Goal: Task Accomplishment & Management: Use online tool/utility

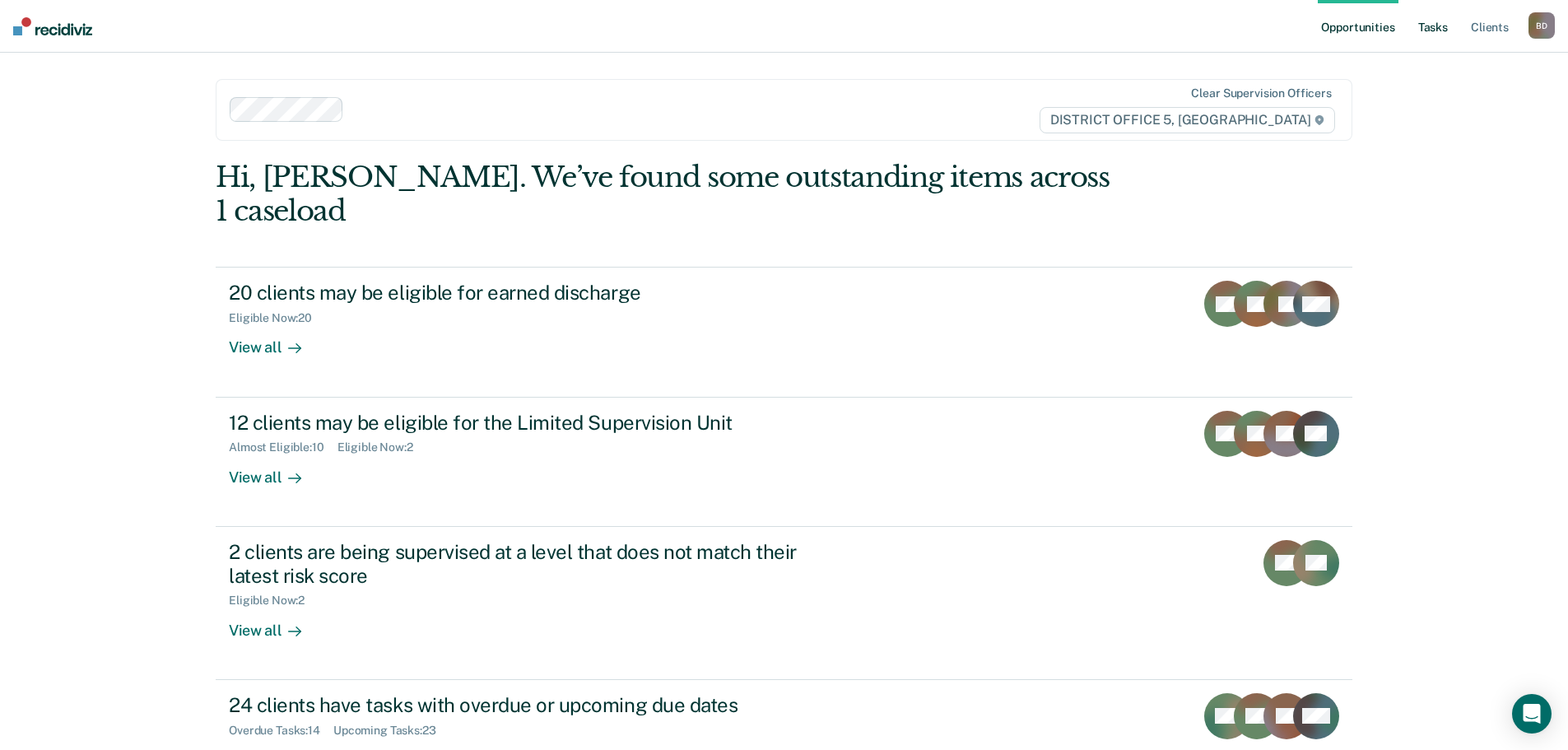
click at [1435, 31] on link "Tasks" at bounding box center [1433, 26] width 37 height 53
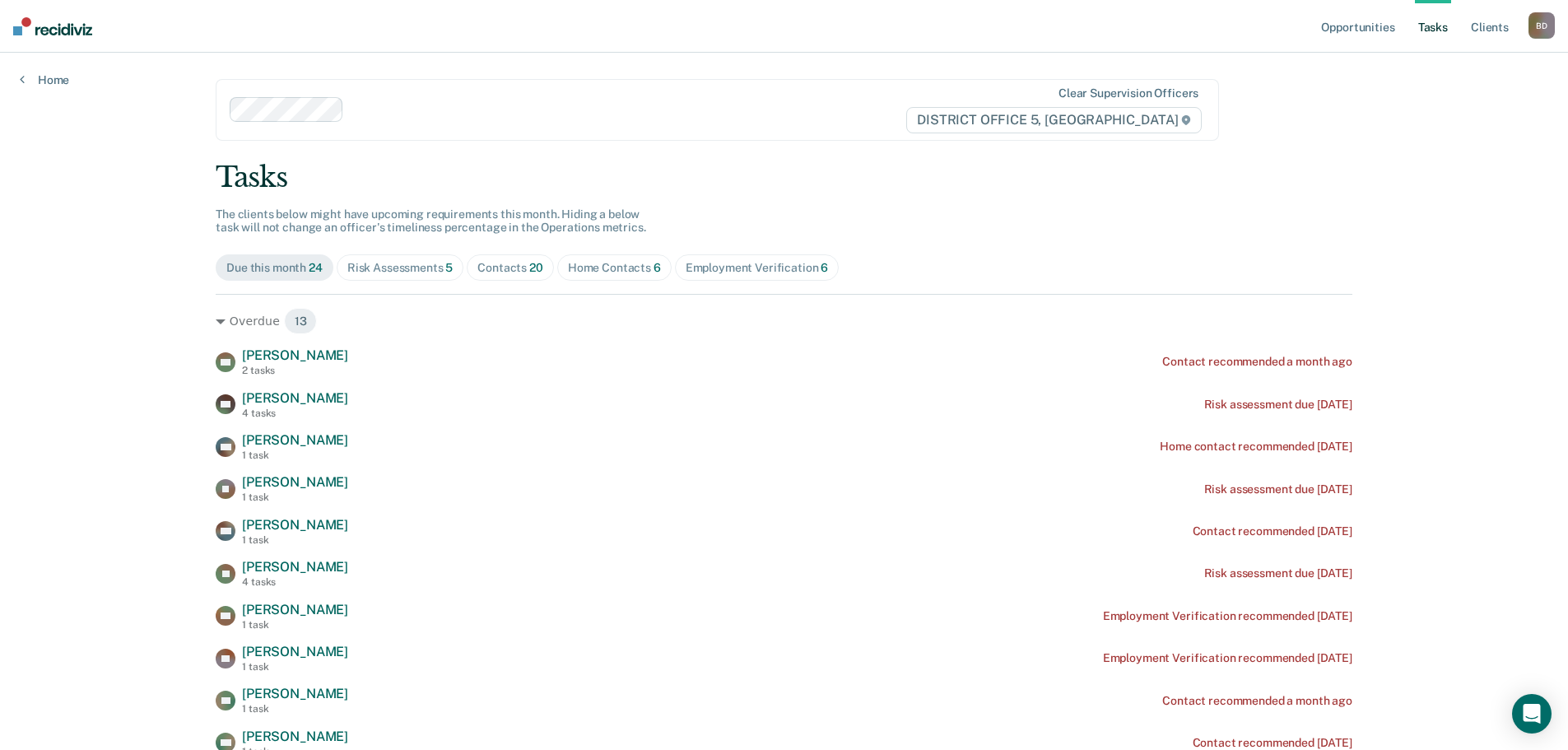
click at [642, 275] on span "Home Contacts 6" at bounding box center [614, 268] width 115 height 26
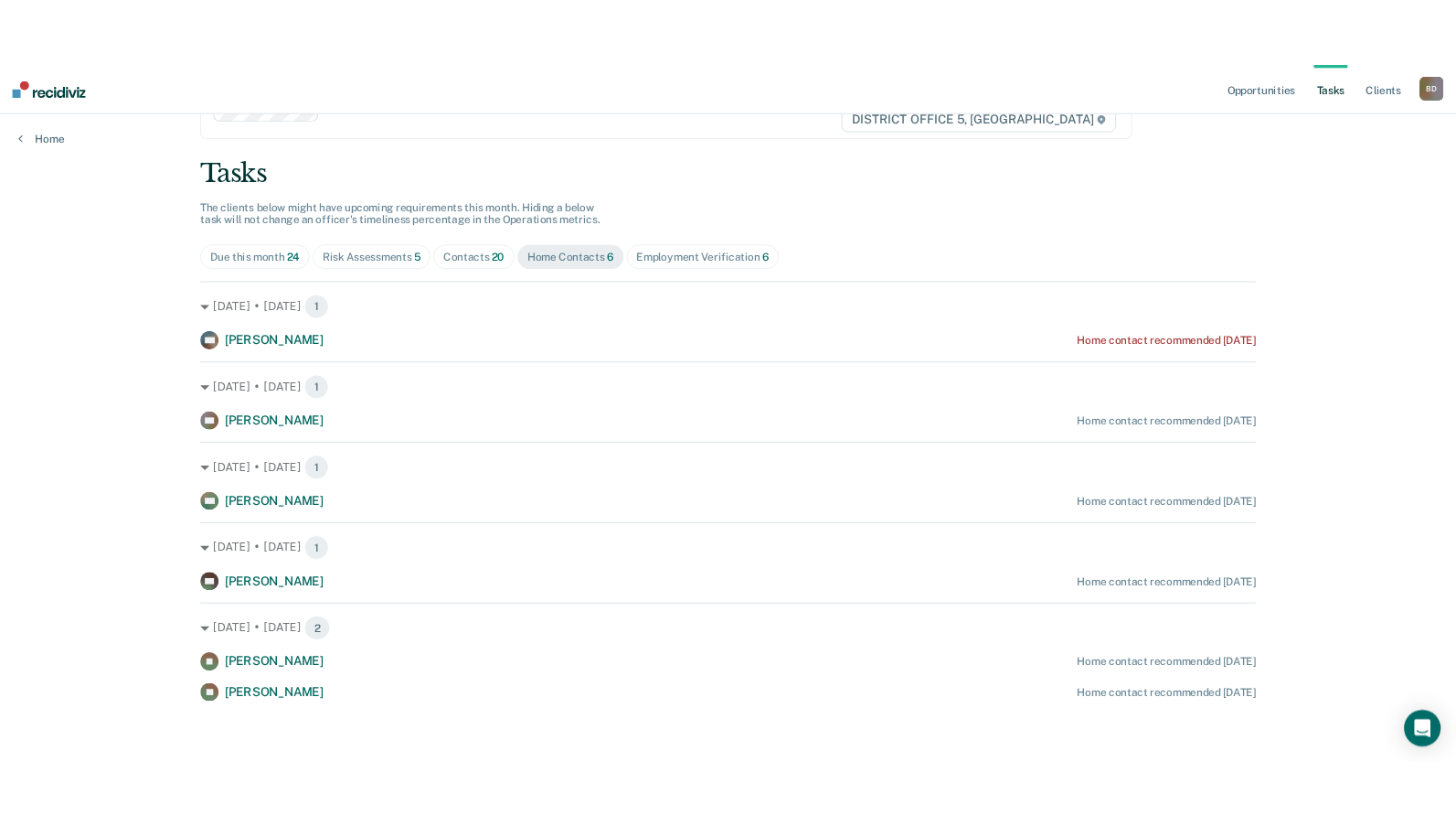
scroll to position [69, 0]
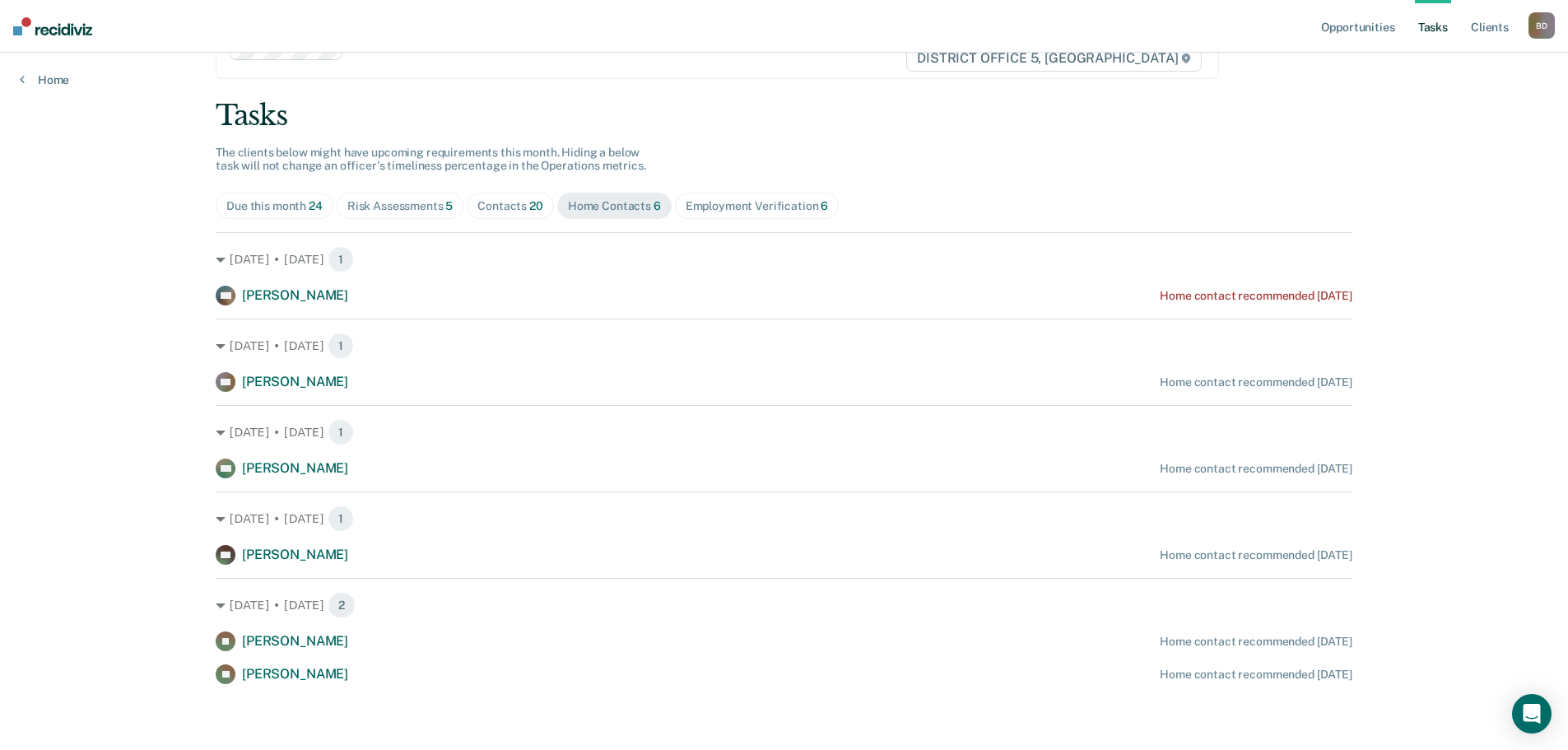
click at [1508, 327] on div "Opportunities Tasks Client s [PERSON_NAME] Profile How it works Log Out Home Cl…" at bounding box center [784, 344] width 1568 height 812
click at [1385, 119] on div "Opportunities Tasks Client s [PERSON_NAME] Profile How it works Log Out Home Cl…" at bounding box center [784, 344] width 1568 height 812
click at [1465, 505] on div "Opportunities Tasks Client s [PERSON_NAME] Profile How it works Log Out Home Cl…" at bounding box center [784, 344] width 1568 height 812
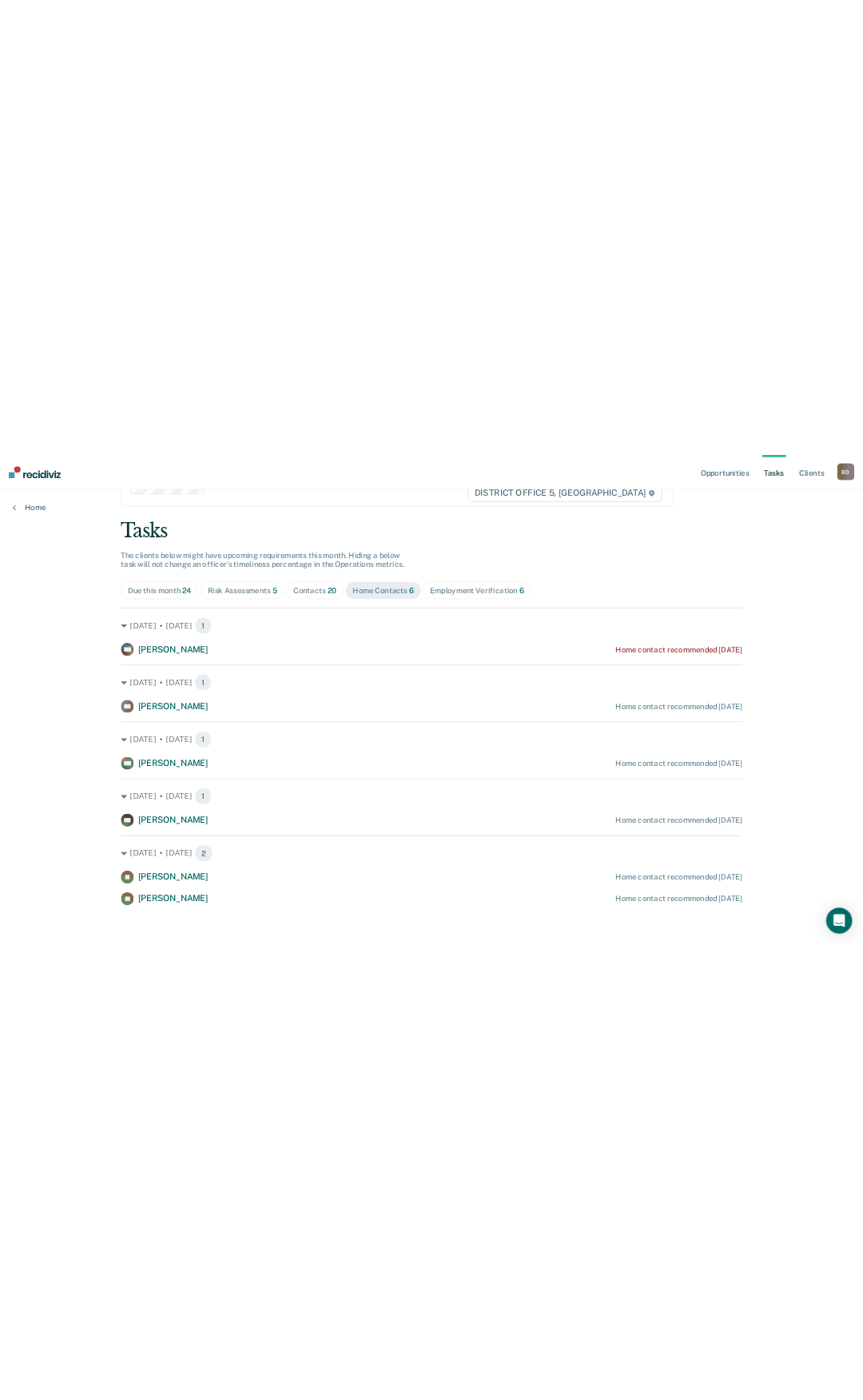
scroll to position [0, 0]
